Goal: Information Seeking & Learning: Learn about a topic

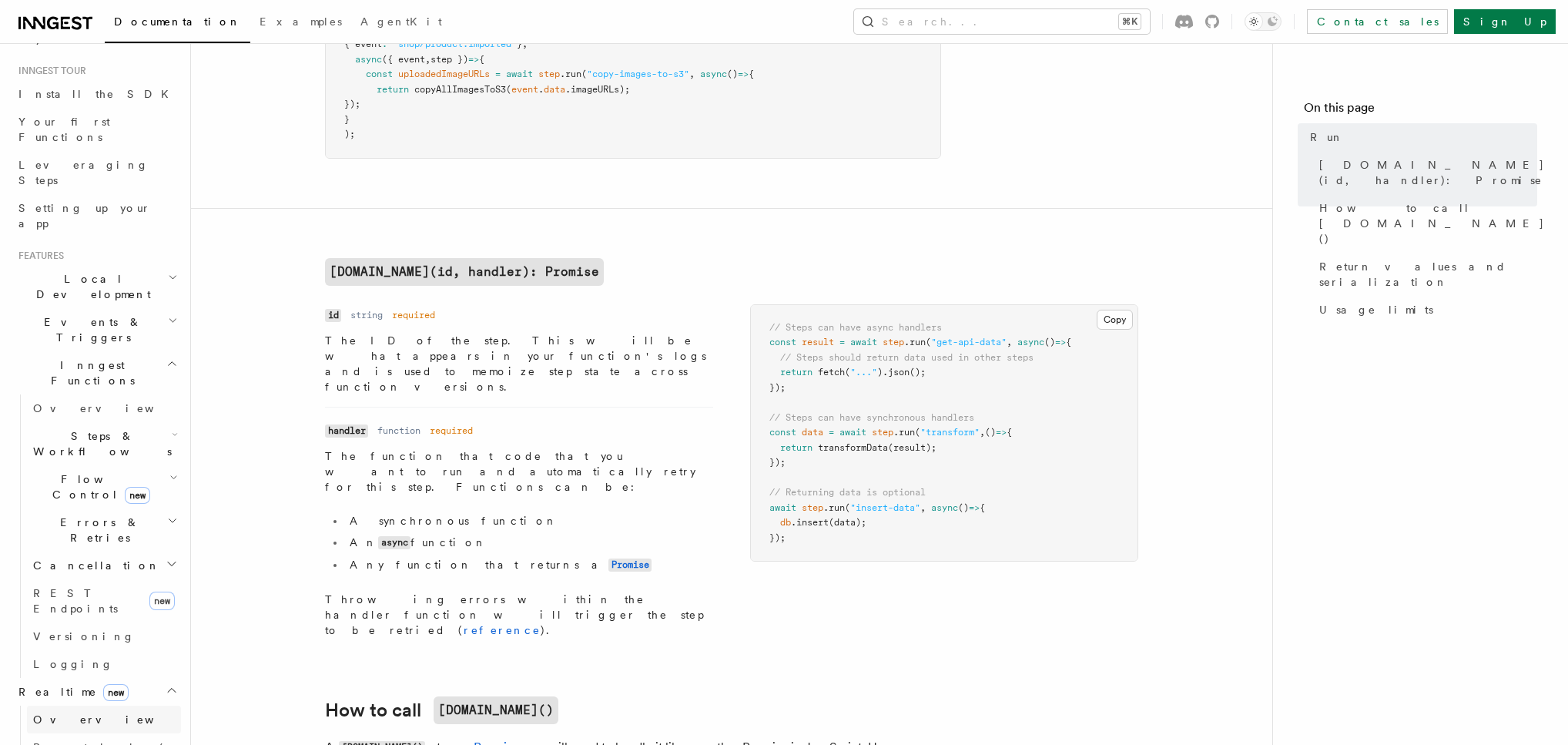
scroll to position [206, 0]
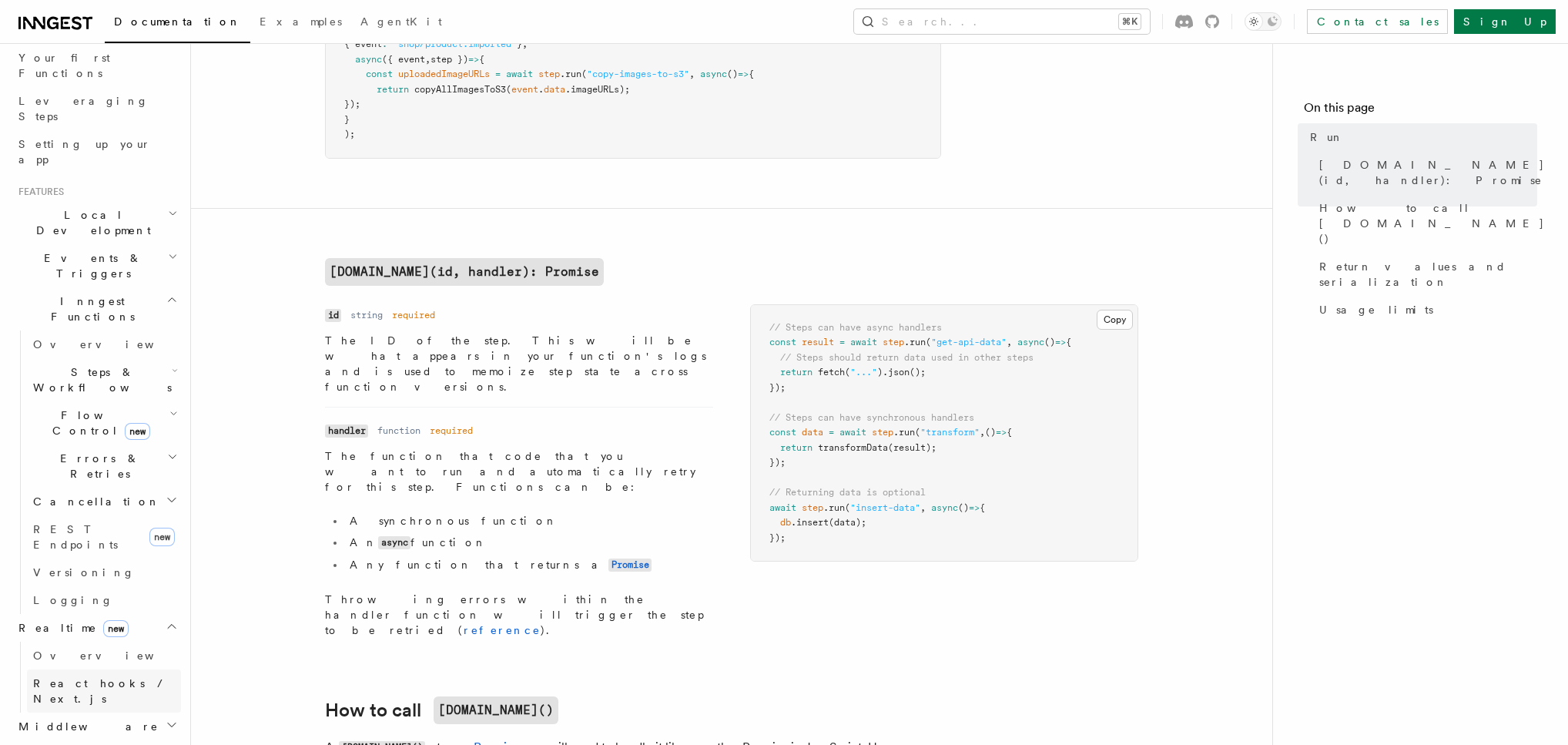
click at [80, 678] on span "React hooks / Next.js" at bounding box center [101, 692] width 136 height 28
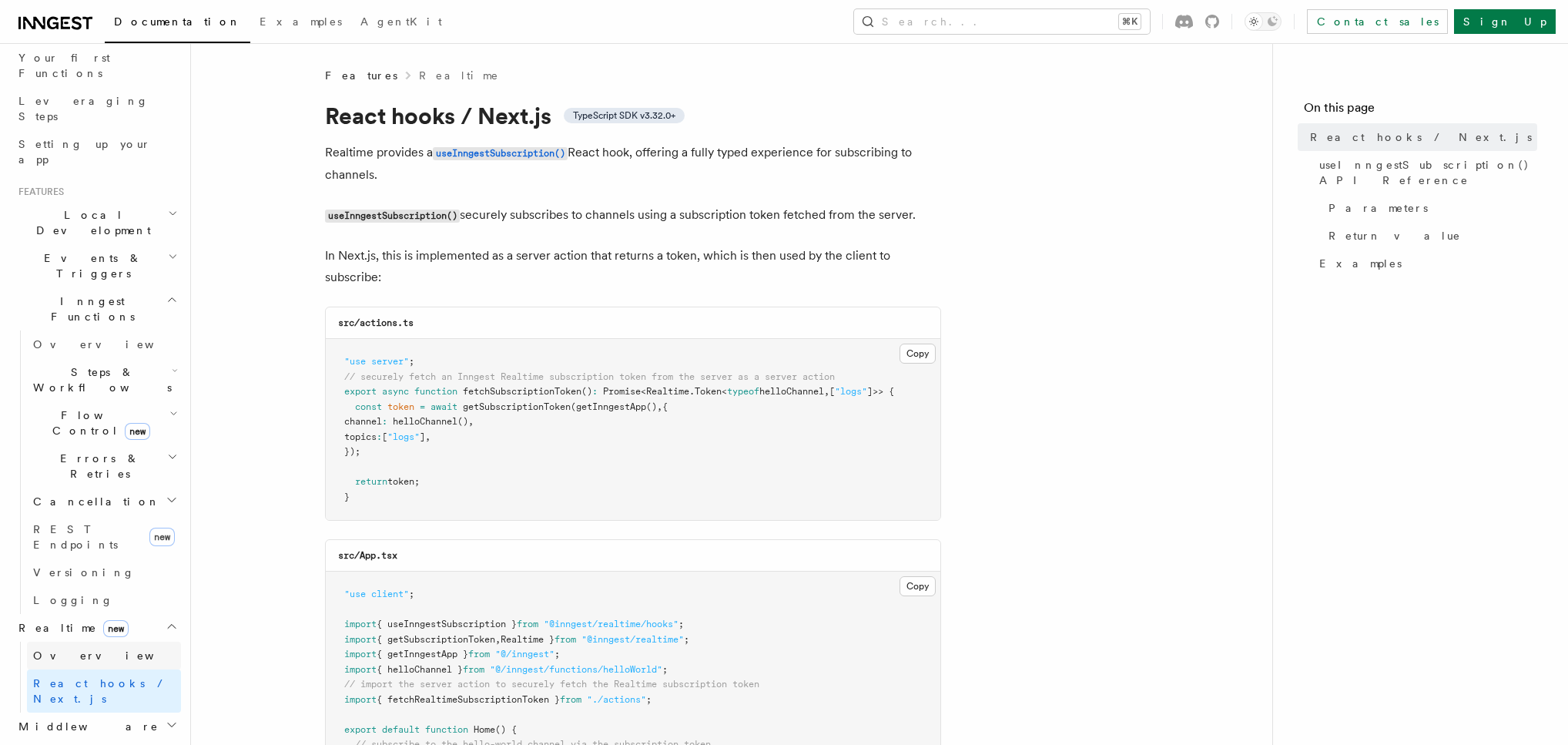
click at [71, 650] on span "Overview" at bounding box center [112, 655] width 159 height 12
